Goal: Task Accomplishment & Management: Complete application form

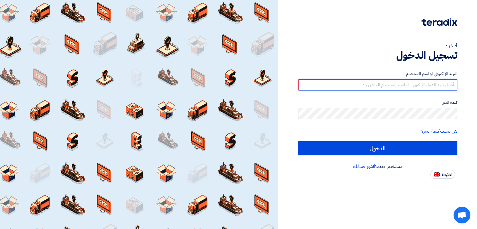
type input "[EMAIL_ADDRESS][DOMAIN_NAME]"
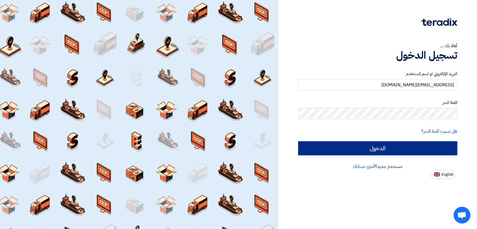
drag, startPoint x: 350, startPoint y: 155, endPoint x: 349, endPoint y: 150, distance: 4.2
click at [349, 153] on input "الدخول" at bounding box center [377, 148] width 159 height 14
type input "Sign in"
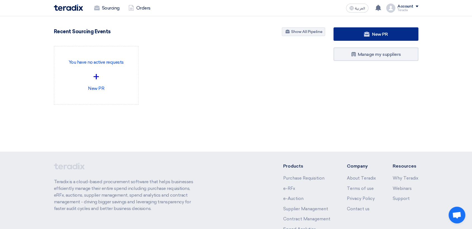
click at [365, 34] on use at bounding box center [367, 34] width 6 height 5
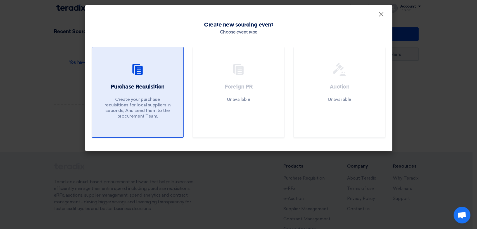
click at [135, 99] on p "Create your purchase requisitions for local suppliers in seconds, And send them…" at bounding box center [137, 108] width 67 height 22
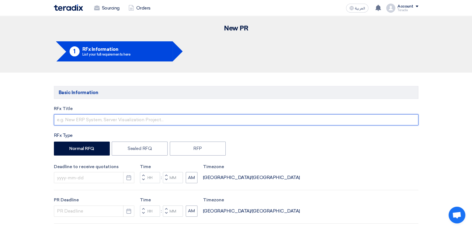
click at [179, 119] on input "text" at bounding box center [236, 119] width 364 height 11
paste input "6000022250"
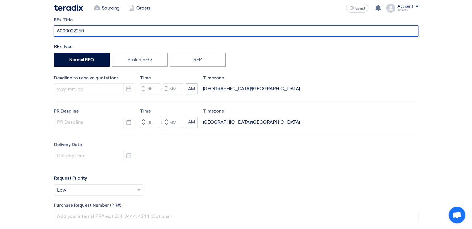
scroll to position [93, 0]
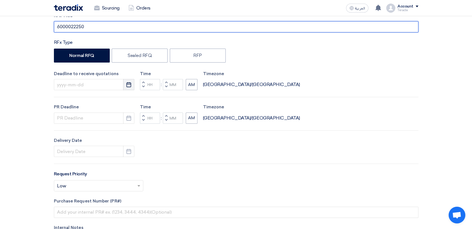
type input "6000022250"
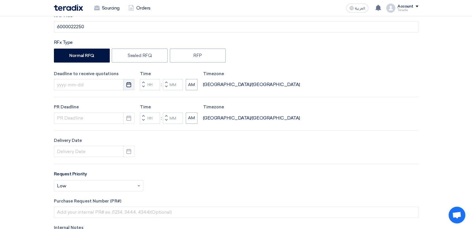
click at [125, 85] on button "Pick a date" at bounding box center [128, 84] width 11 height 11
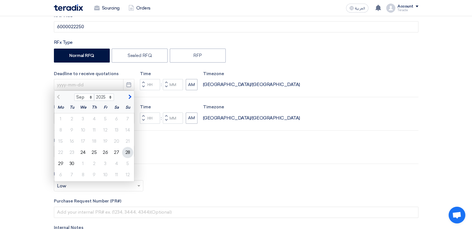
click at [130, 151] on div "28" at bounding box center [127, 152] width 11 height 11
type input "[DATE]"
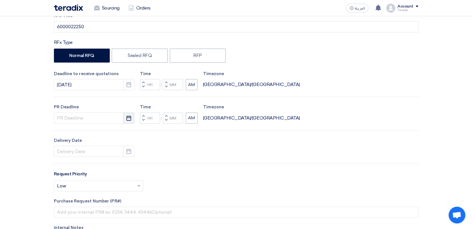
click at [130, 121] on button "Pick a date" at bounding box center [128, 117] width 11 height 11
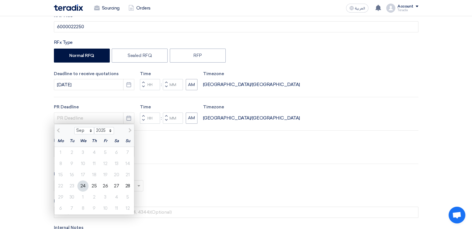
click at [131, 185] on div "28" at bounding box center [127, 185] width 11 height 11
type input "[DATE]"
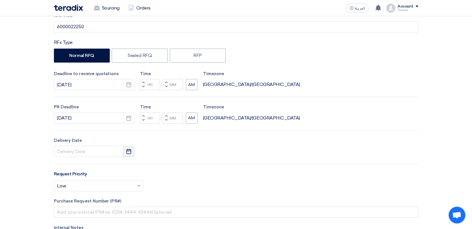
click at [125, 150] on button "Pick a date" at bounding box center [128, 151] width 11 height 11
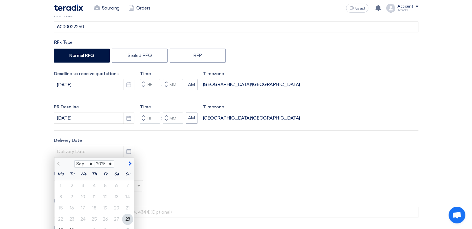
drag, startPoint x: 127, startPoint y: 217, endPoint x: 139, endPoint y: 184, distance: 35.1
click at [127, 216] on div "28" at bounding box center [127, 219] width 11 height 11
type input "[DATE]"
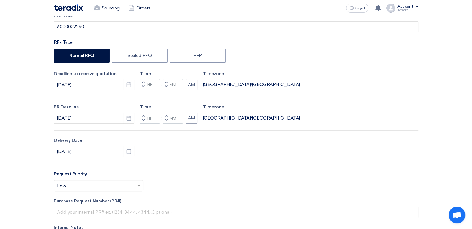
click at [167, 85] on button "Decrement minutes" at bounding box center [166, 86] width 7 height 7
type input "11"
type input "59"
click at [165, 120] on span "button" at bounding box center [166, 119] width 2 height 3
type input "11"
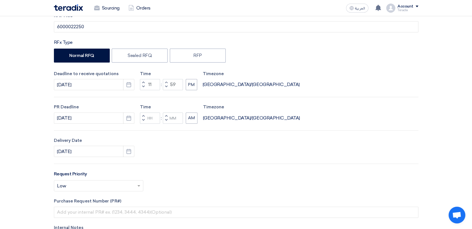
type input "59"
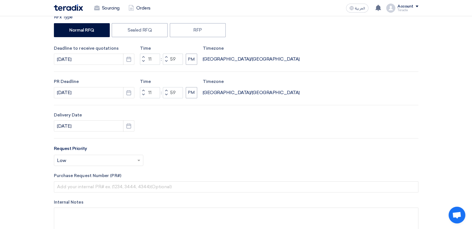
scroll to position [217, 0]
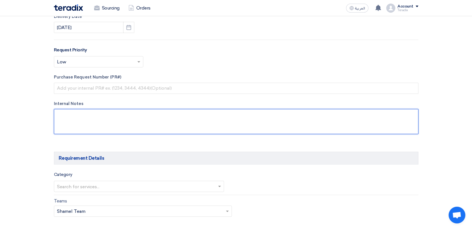
click at [138, 126] on textarea at bounding box center [236, 121] width 364 height 25
paste textarea "[PERSON_NAME] [EMAIL_ADDRESS][DOMAIN_NAME] Arabian Pipes Company [GEOGRAPHIC_DA…"
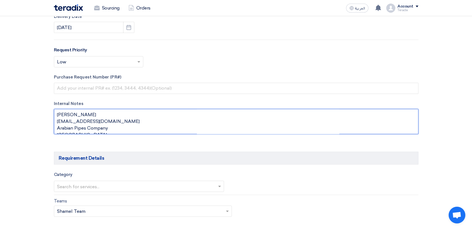
scroll to position [4, 0]
click at [103, 112] on textarea at bounding box center [236, 121] width 364 height 25
paste textarea "Purchasing Specialist"
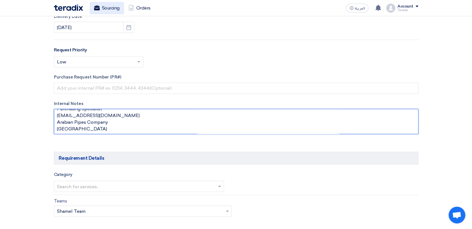
scroll to position [13, 0]
type textarea "[PERSON_NAME] Purchasing Specialist [EMAIL_ADDRESS][DOMAIN_NAME] Arabian Pipes …"
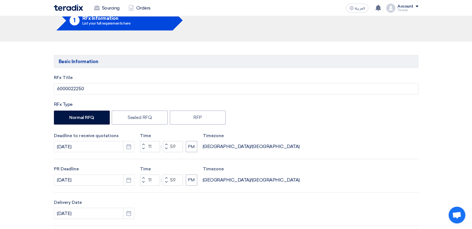
scroll to position [0, 0]
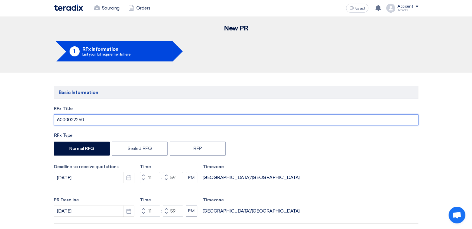
click at [71, 117] on input "6000022250" at bounding box center [236, 119] width 364 height 11
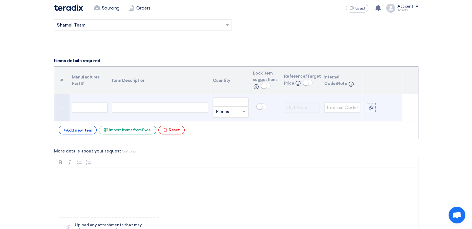
click at [175, 110] on div at bounding box center [160, 107] width 96 height 10
paste div
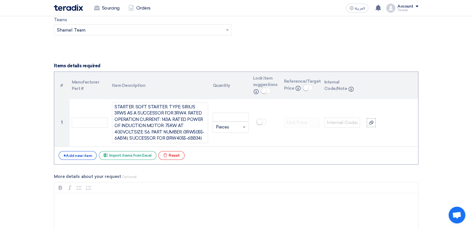
scroll to position [336, 0]
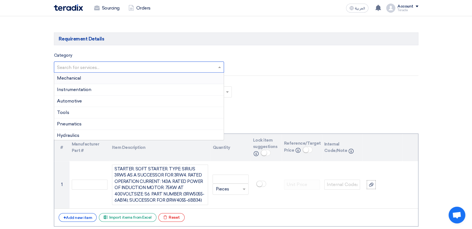
click at [121, 65] on input "text" at bounding box center [136, 67] width 159 height 9
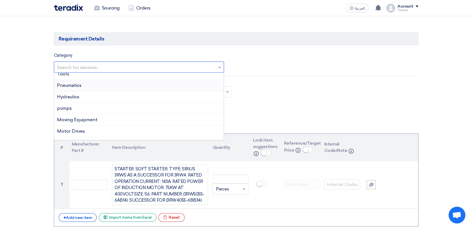
scroll to position [124, 0]
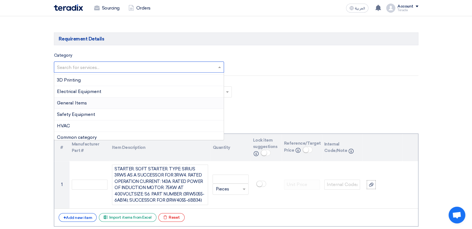
click at [98, 97] on div "General Items" at bounding box center [139, 102] width 170 height 11
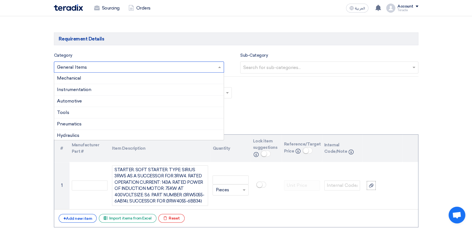
click at [99, 65] on input "text" at bounding box center [136, 67] width 159 height 9
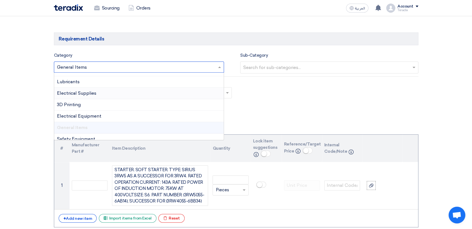
click at [91, 90] on span "Electrical Supplies" at bounding box center [76, 92] width 39 height 5
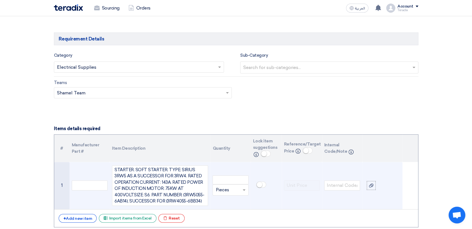
click at [236, 174] on td "Unit × Pieces" at bounding box center [230, 185] width 40 height 47
click at [233, 177] on input "number" at bounding box center [230, 179] width 36 height 9
paste input "3"
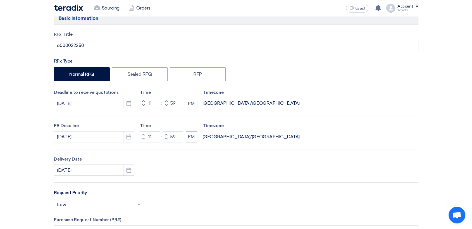
scroll to position [0, 0]
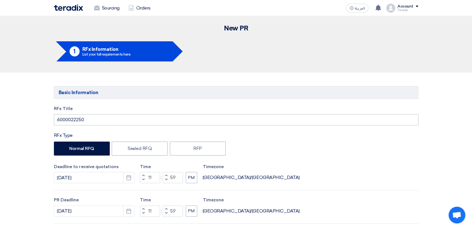
type input "3"
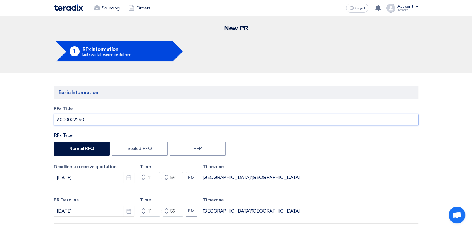
drag, startPoint x: 93, startPoint y: 119, endPoint x: 29, endPoint y: 114, distance: 63.9
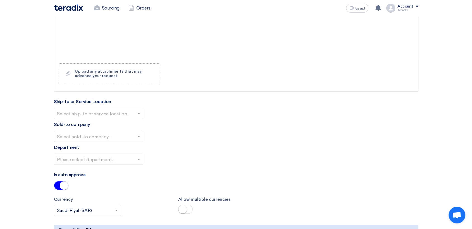
scroll to position [589, 0]
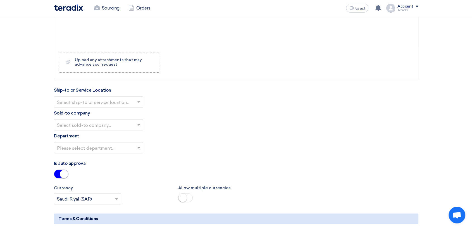
click at [109, 106] on input "text" at bounding box center [96, 102] width 78 height 9
click at [112, 110] on div "Obeikan Digital Solutions" at bounding box center [98, 112] width 89 height 11
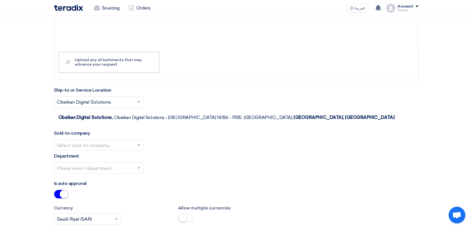
click at [121, 141] on input "text" at bounding box center [96, 145] width 78 height 9
click at [119, 153] on span "SHAMEL / Obeikan Digital Solutions" at bounding box center [96, 155] width 78 height 5
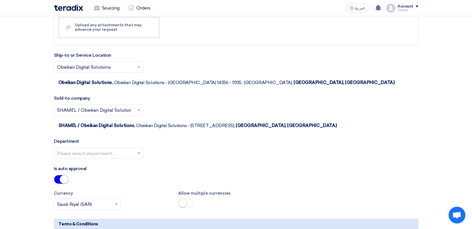
scroll to position [682, 0]
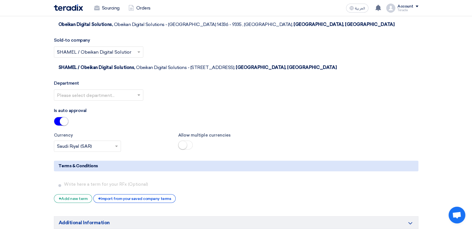
click at [130, 91] on input "text" at bounding box center [96, 95] width 78 height 9
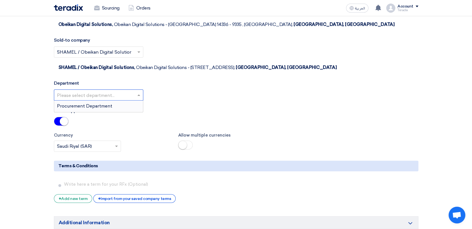
click at [130, 100] on div "Procurement Department" at bounding box center [98, 105] width 89 height 11
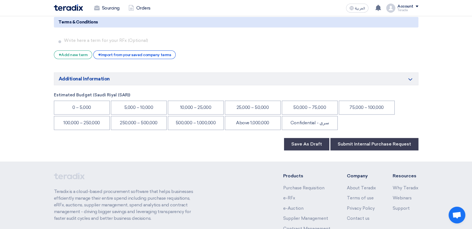
scroll to position [837, 0]
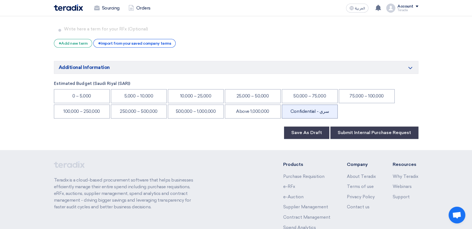
click at [324, 104] on li "Confidential - سري" at bounding box center [310, 111] width 56 height 14
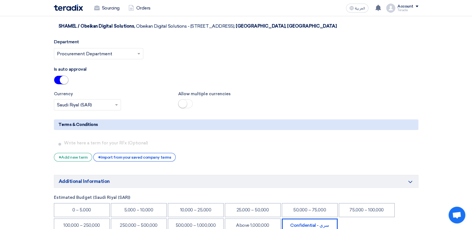
scroll to position [806, 0]
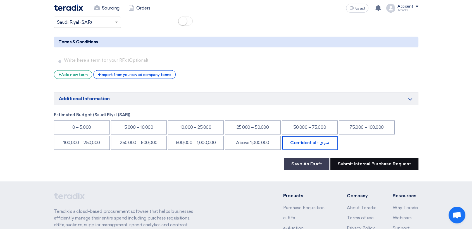
click at [377, 158] on button "Submit Internal Purchase Request" at bounding box center [374, 164] width 88 height 12
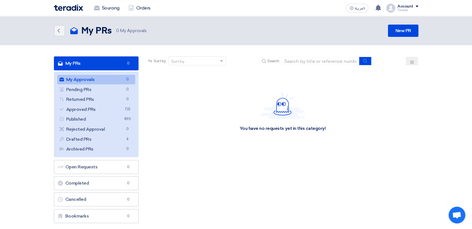
click at [96, 104] on ul "My Approvals My Approvals 0 Pending PRs Pending PRs 0 Returned PRs Returned PRs…" at bounding box center [96, 114] width 85 height 86
click at [96, 108] on link "Approved PRs Approved PRs 722" at bounding box center [96, 109] width 78 height 9
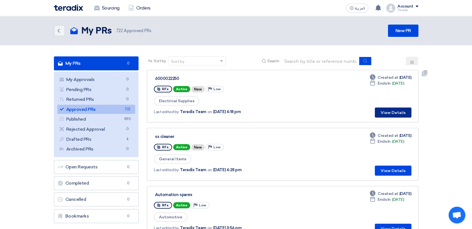
click at [395, 114] on button "View Details" at bounding box center [393, 112] width 37 height 10
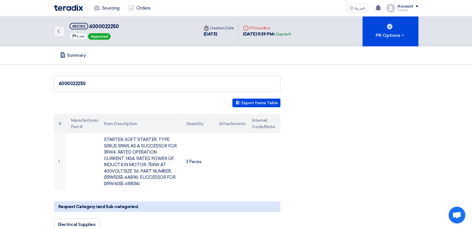
click at [76, 7] on img at bounding box center [68, 7] width 29 height 6
